Goal: Information Seeking & Learning: Learn about a topic

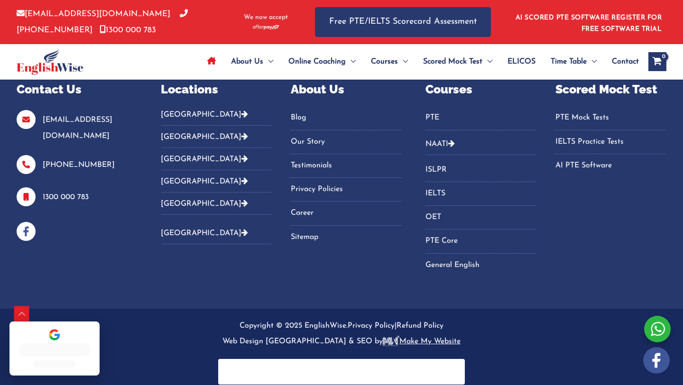
scroll to position [3365, 0]
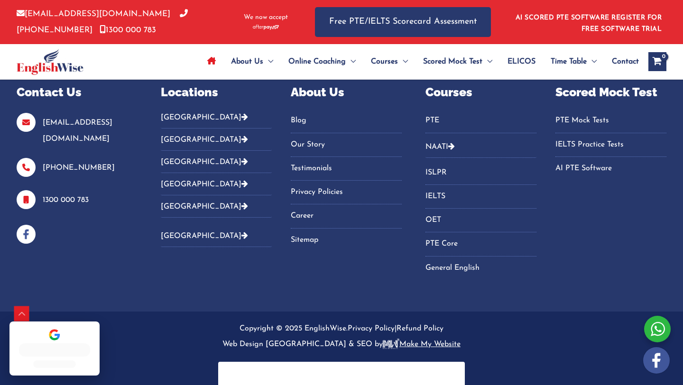
click at [295, 119] on link "Blog" at bounding box center [346, 121] width 111 height 16
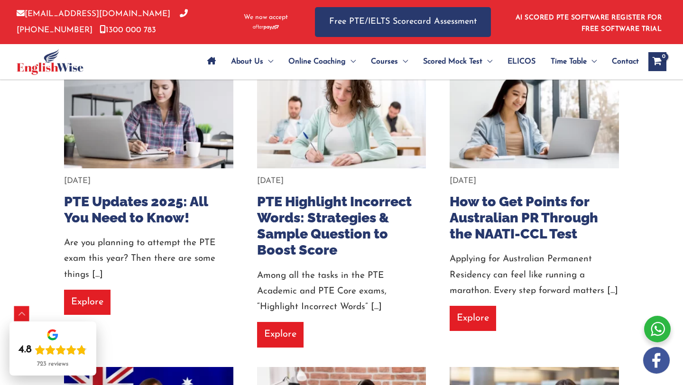
scroll to position [861, 0]
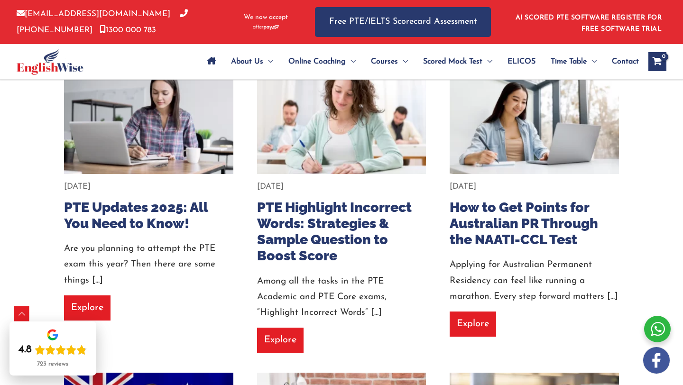
click at [386, 142] on img at bounding box center [342, 118] width 186 height 124
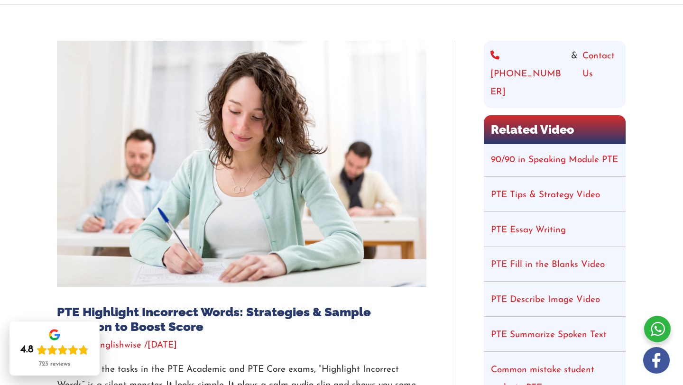
scroll to position [95, 0]
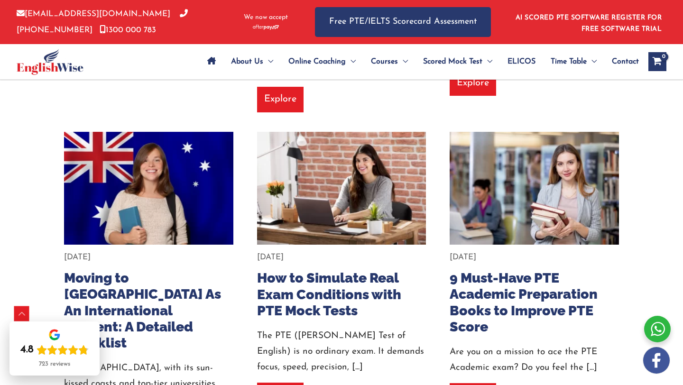
scroll to position [1103, 0]
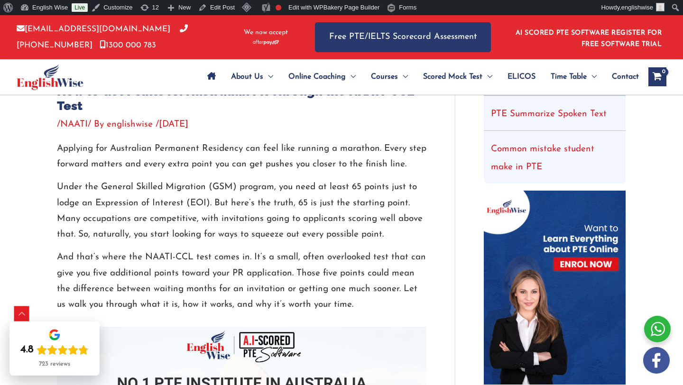
scroll to position [329, 0]
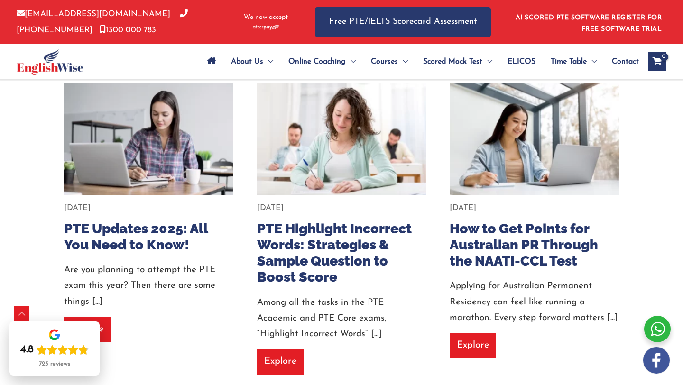
scroll to position [840, 0]
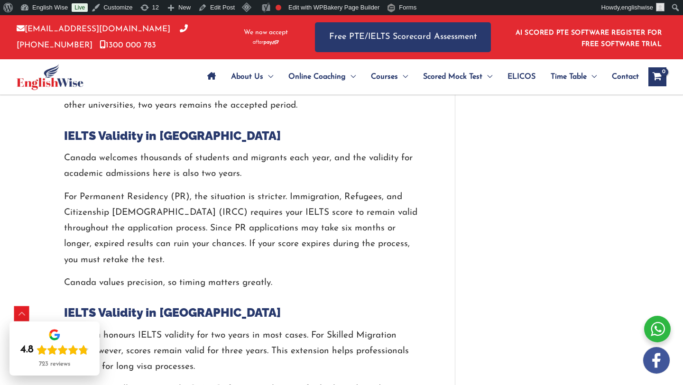
scroll to position [1662, 0]
